Goal: Information Seeking & Learning: Compare options

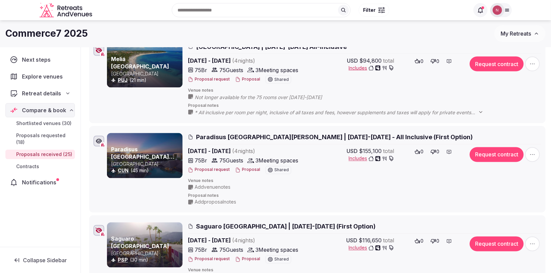
scroll to position [665, 0]
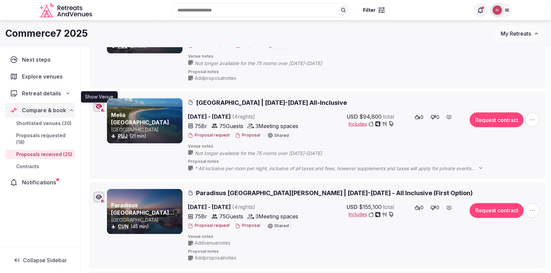
click at [98, 104] on icon "button" at bounding box center [98, 106] width 7 height 5
click at [265, 99] on span "[GEOGRAPHIC_DATA] | [DATE]-[DATE] All-Inclusive" at bounding box center [271, 102] width 151 height 8
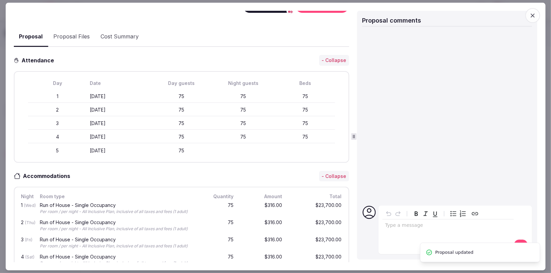
scroll to position [278, 0]
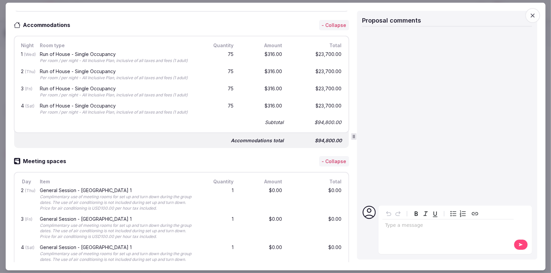
click at [535, 13] on icon "button" at bounding box center [532, 15] width 7 height 7
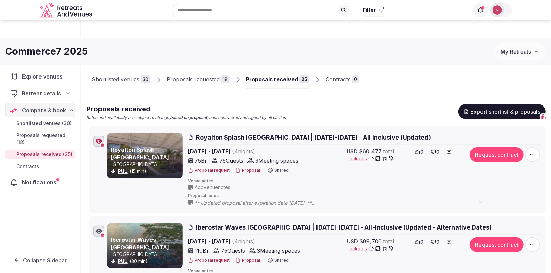
scroll to position [0, 0]
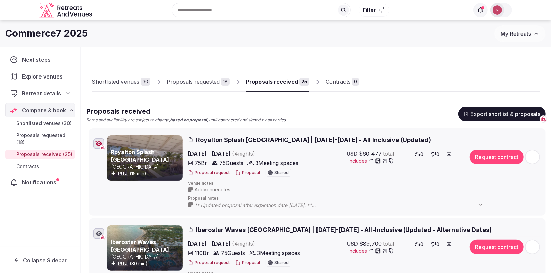
click at [258, 137] on span "Royalton Splash [GEOGRAPHIC_DATA] | [DATE]-[DATE] - All Inclusive (Updated)" at bounding box center [313, 140] width 235 height 8
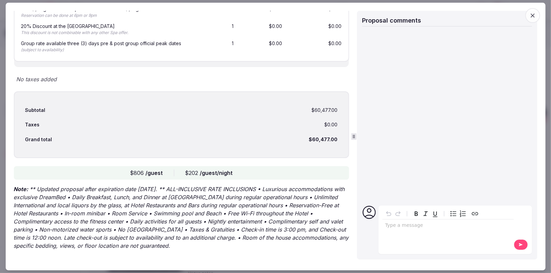
scroll to position [1199, 0]
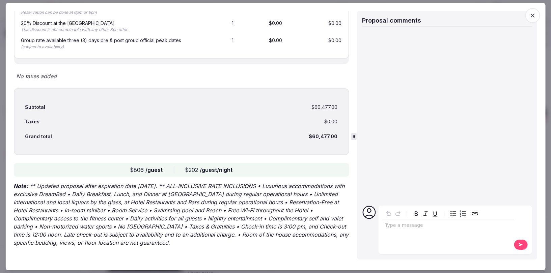
click at [530, 16] on icon "button" at bounding box center [532, 15] width 7 height 7
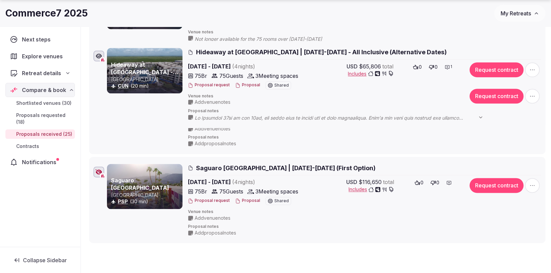
scroll to position [780, 0]
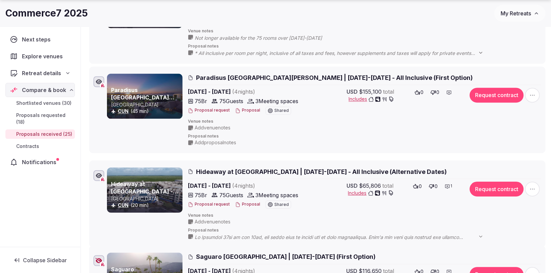
drag, startPoint x: 85, startPoint y: 86, endPoint x: 65, endPoint y: 162, distance: 78.7
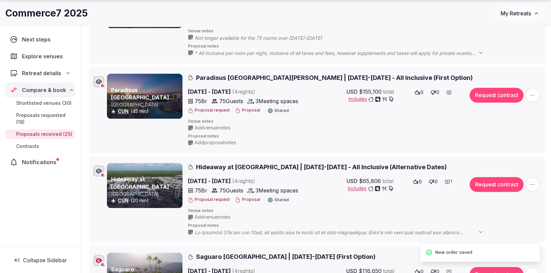
click at [53, 207] on div "Next steps Explore venues Retreat details Compare & book Shortlisted venues (30…" at bounding box center [40, 137] width 80 height 220
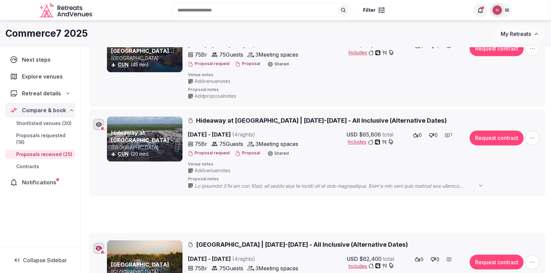
scroll to position [812, 0]
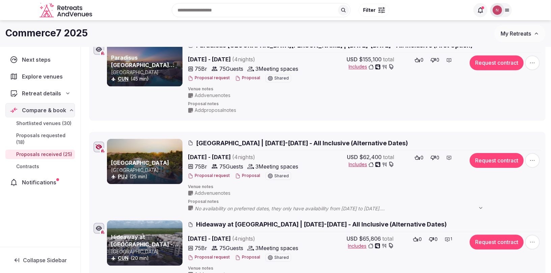
drag, startPoint x: 86, startPoint y: 153, endPoint x: 85, endPoint y: 133, distance: 20.2
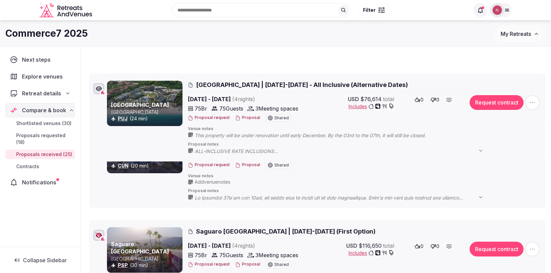
scroll to position [982, 0]
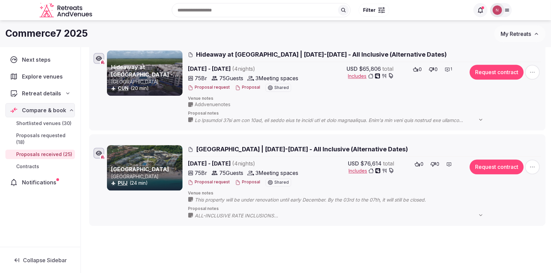
drag, startPoint x: 82, startPoint y: 132, endPoint x: 95, endPoint y: 136, distance: 13.9
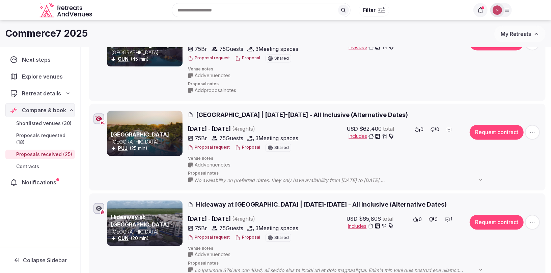
scroll to position [771, 0]
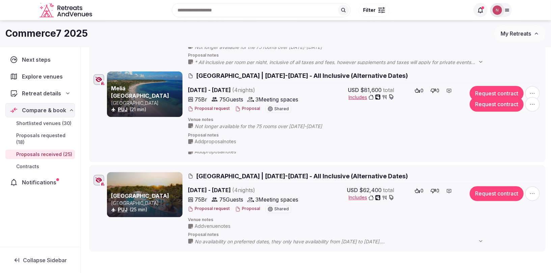
drag, startPoint x: 84, startPoint y: 105, endPoint x: 94, endPoint y: 67, distance: 39.4
click at [94, 67] on li "Meliá [GEOGRAPHIC_DATA] [GEOGRAPHIC_DATA] PUJ (21 min) [GEOGRAPHIC_DATA] | [DAT…" at bounding box center [317, 108] width 456 height 87
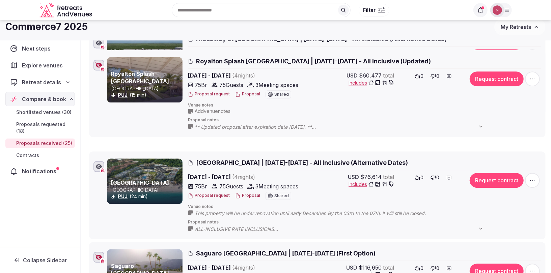
scroll to position [965, 0]
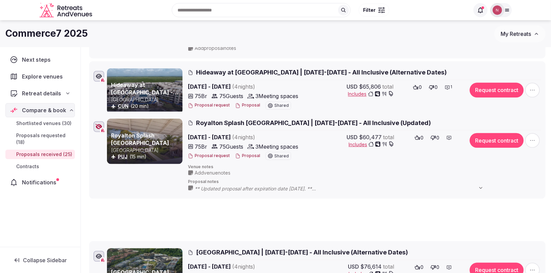
drag, startPoint x: 85, startPoint y: 69, endPoint x: 98, endPoint y: 111, distance: 43.6
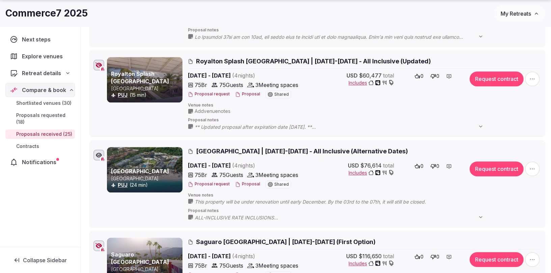
scroll to position [1068, 0]
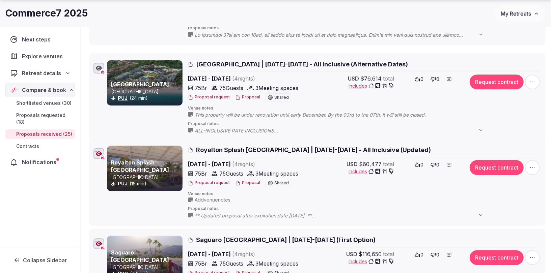
drag, startPoint x: 86, startPoint y: 138, endPoint x: 84, endPoint y: 54, distance: 84.3
click at [84, 54] on icon at bounding box center [84, 59] width 10 height 10
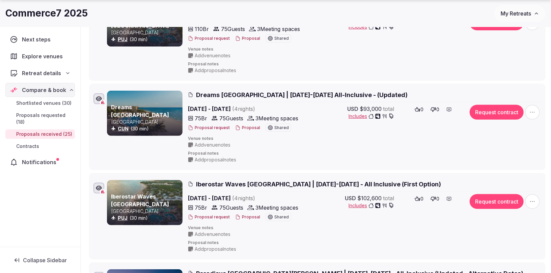
scroll to position [135, 0]
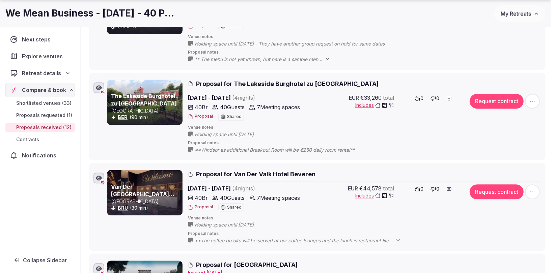
scroll to position [1019, 0]
